Goal: Find specific page/section: Find specific page/section

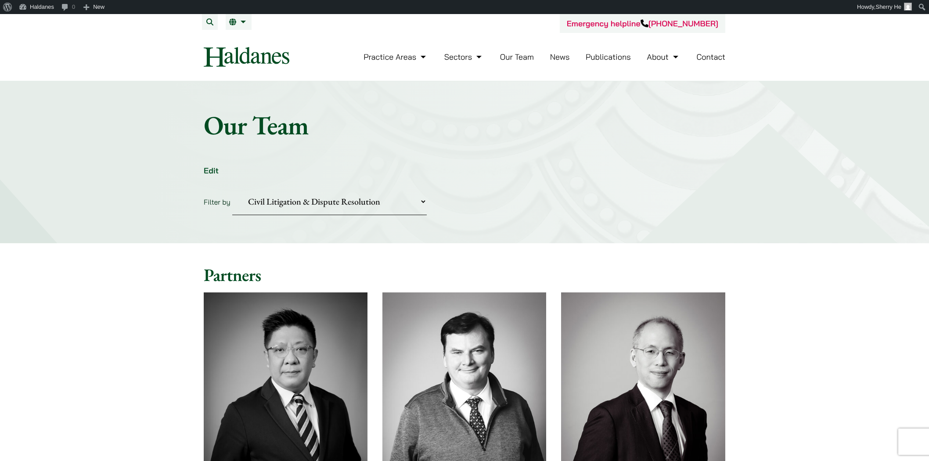
select select "civil-litigation-dispute-resolution"
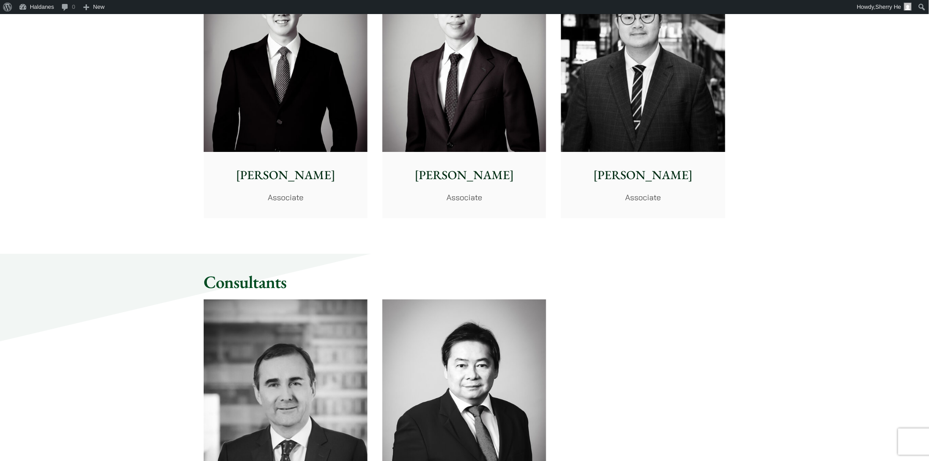
scroll to position [1121, 0]
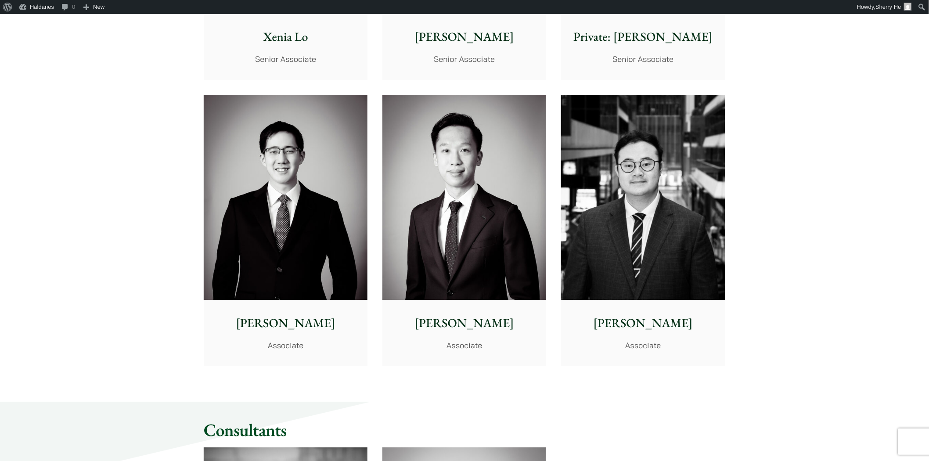
click at [478, 212] on img at bounding box center [464, 197] width 164 height 205
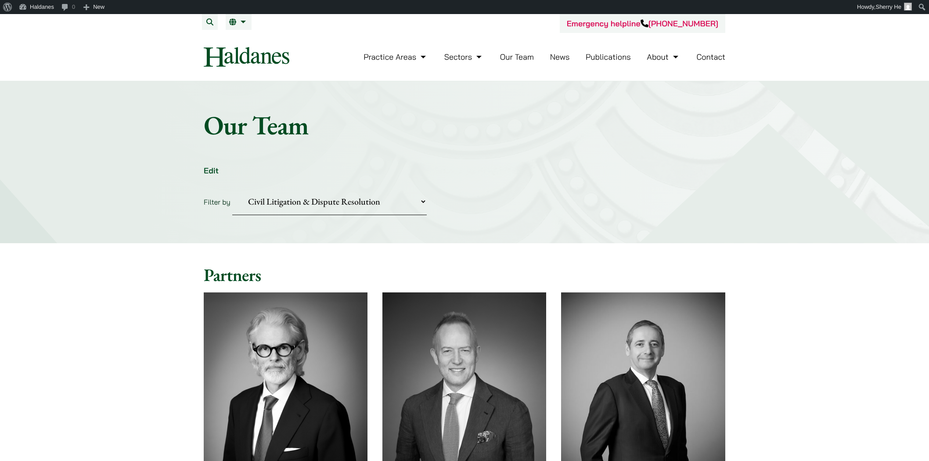
select select "civil-litigation-dispute-resolution"
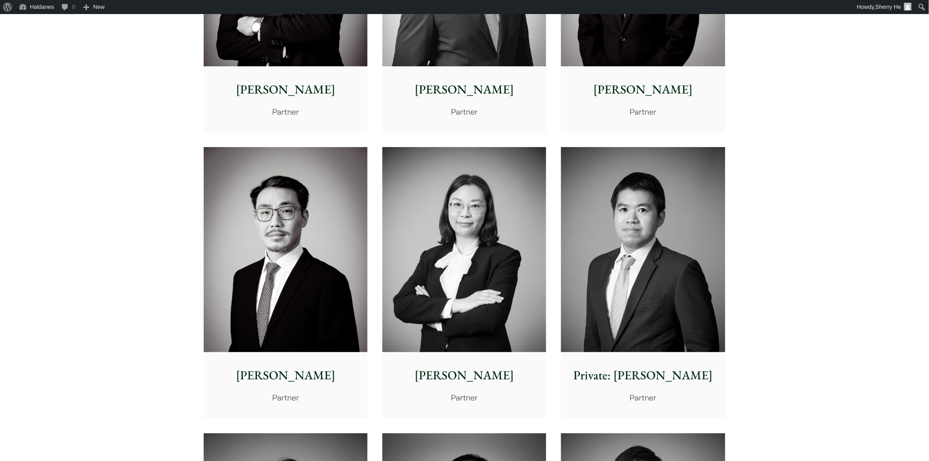
scroll to position [1170, 0]
